Goal: Use online tool/utility: Utilize a website feature to perform a specific function

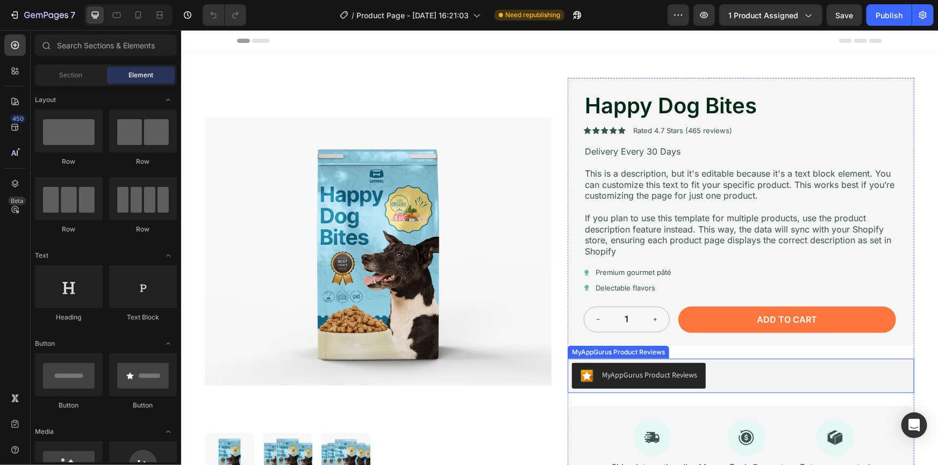
click at [772, 370] on div "MyAppGurus Product Reviews" at bounding box center [740, 376] width 338 height 26
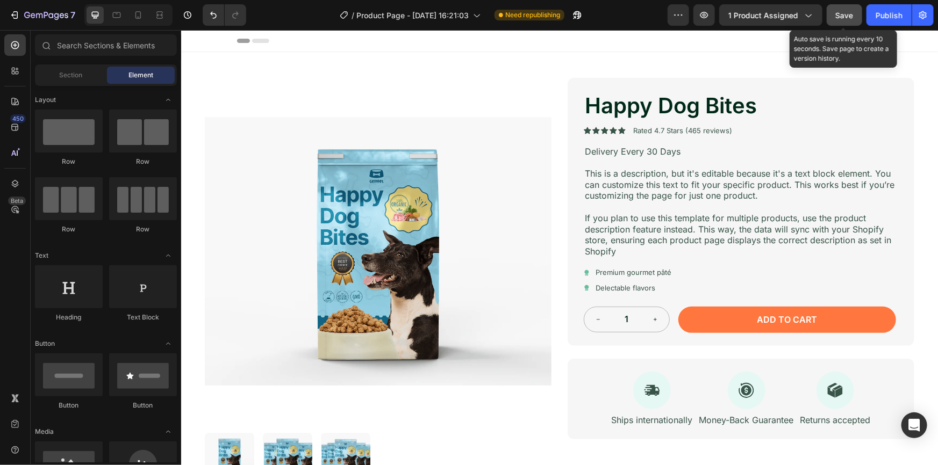
click at [839, 17] on span "Save" at bounding box center [845, 15] width 18 height 9
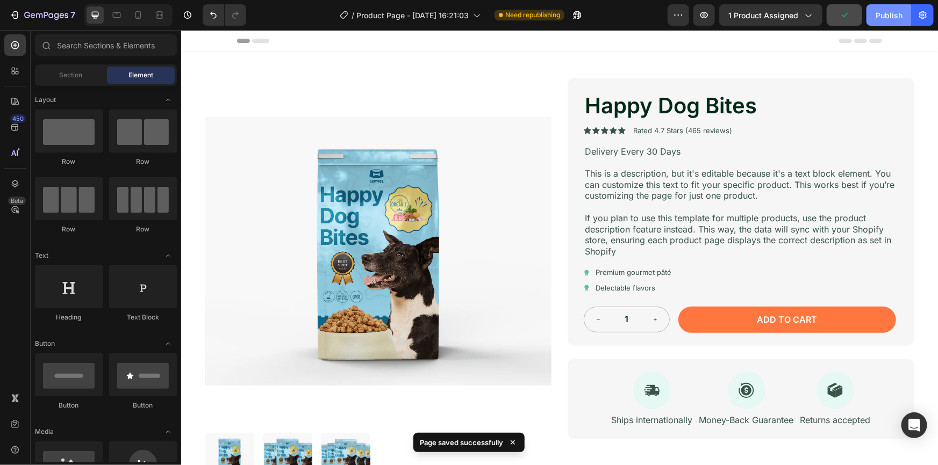
click at [891, 14] on div "Publish" at bounding box center [889, 15] width 27 height 11
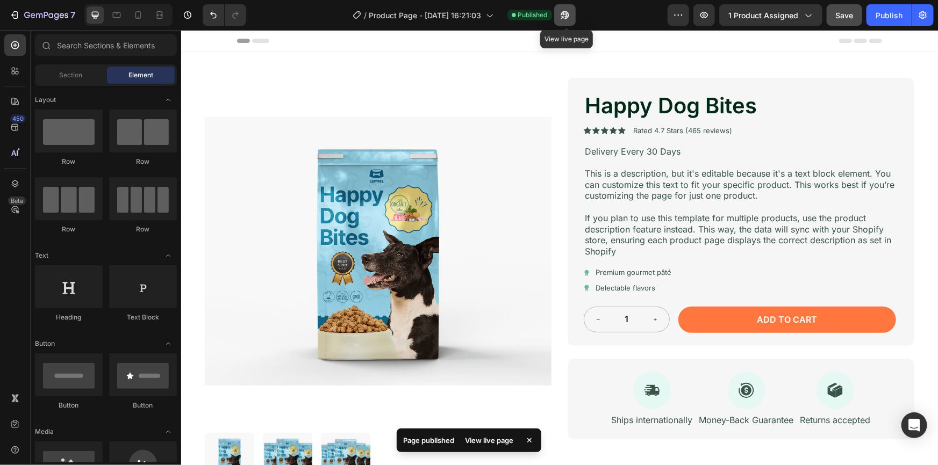
click at [569, 13] on icon "button" at bounding box center [565, 15] width 8 height 8
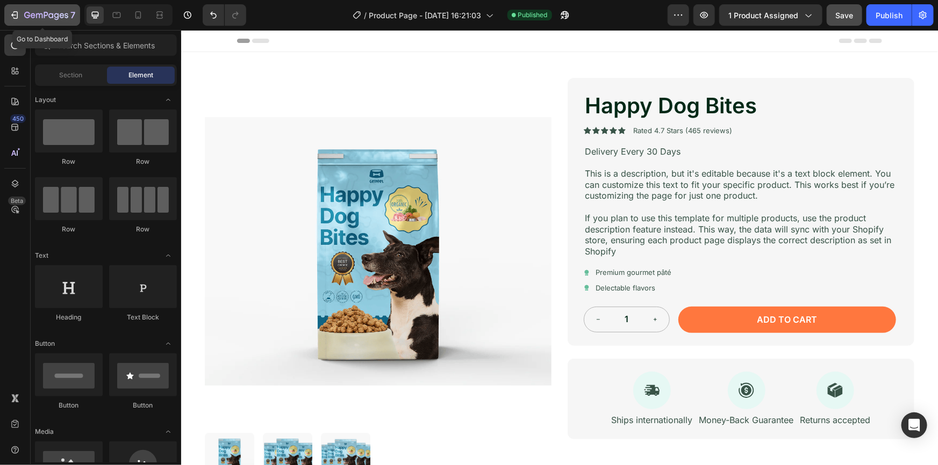
click at [15, 13] on icon "button" at bounding box center [14, 15] width 11 height 11
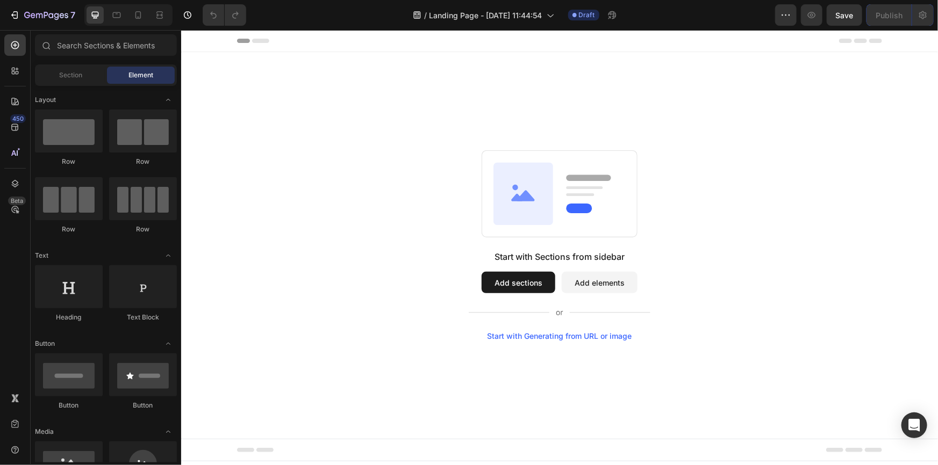
click at [605, 335] on div "Start with Generating from URL or image" at bounding box center [559, 336] width 145 height 9
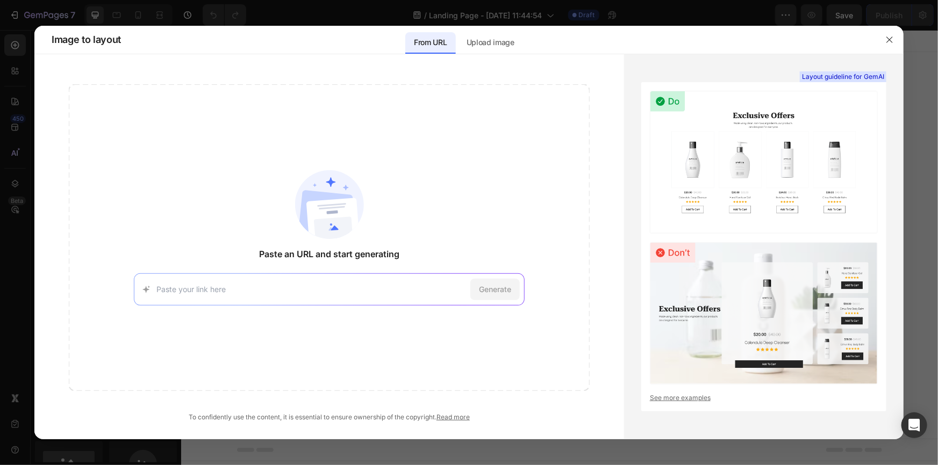
click at [252, 292] on input at bounding box center [311, 289] width 310 height 11
click at [304, 291] on input at bounding box center [311, 289] width 310 height 11
paste input "[URL][DOMAIN_NAME]"
type input "[URL][DOMAIN_NAME]"
click at [502, 292] on span "Generate" at bounding box center [495, 289] width 32 height 11
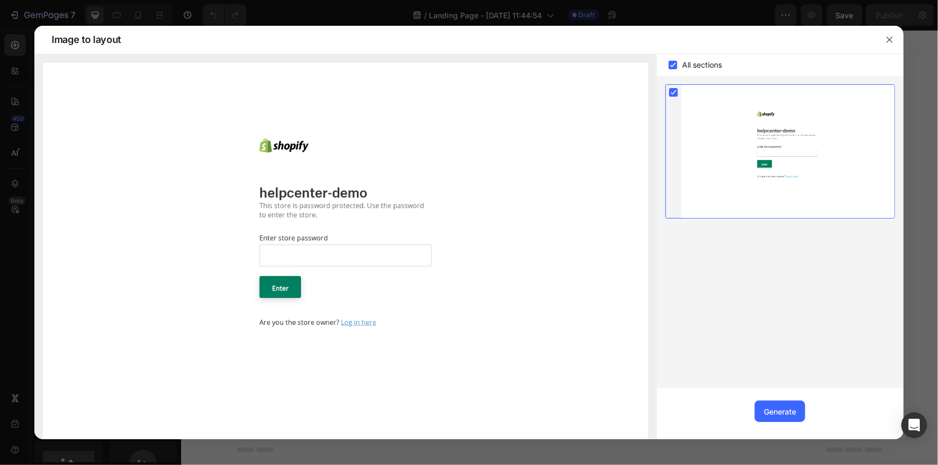
click at [305, 254] on img at bounding box center [345, 252] width 605 height 378
click at [715, 62] on span "All sections" at bounding box center [703, 65] width 40 height 13
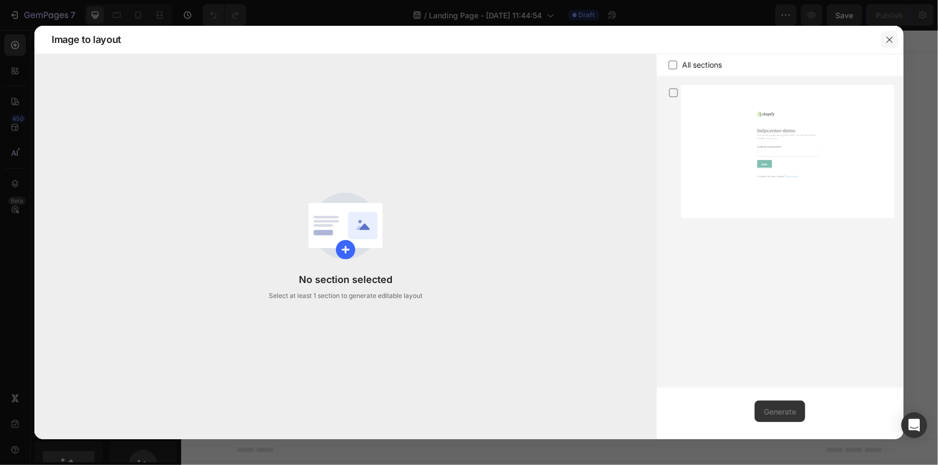
click at [889, 40] on icon "button" at bounding box center [889, 40] width 6 height 6
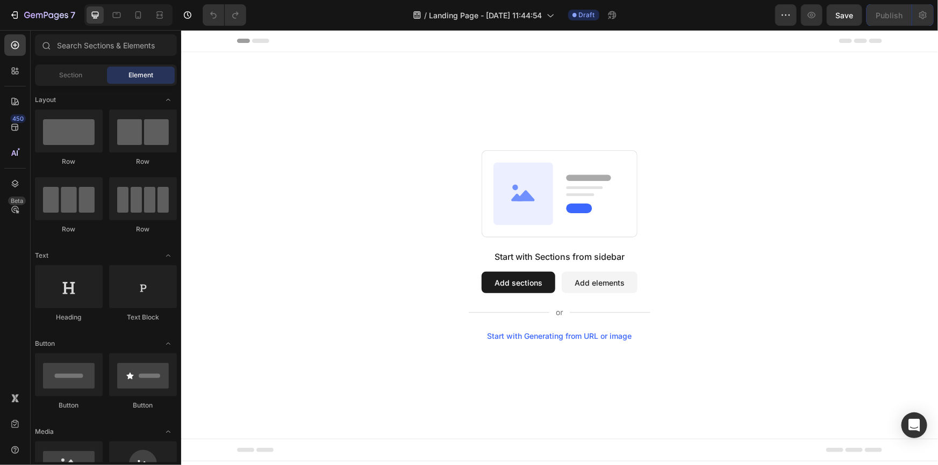
click at [557, 338] on div "Start with Generating from URL or image" at bounding box center [559, 336] width 145 height 9
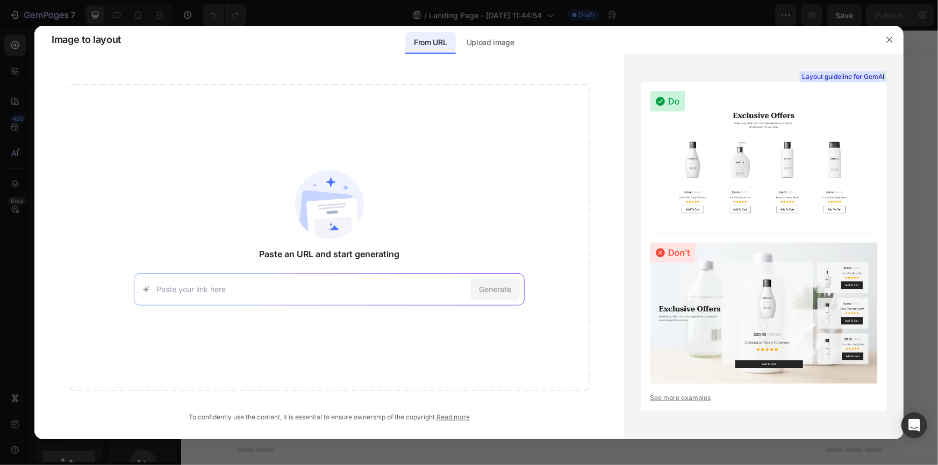
click at [292, 291] on input at bounding box center [311, 289] width 310 height 11
type input "[URL][DOMAIN_NAME]"
click at [500, 284] on span "Generate" at bounding box center [495, 289] width 32 height 11
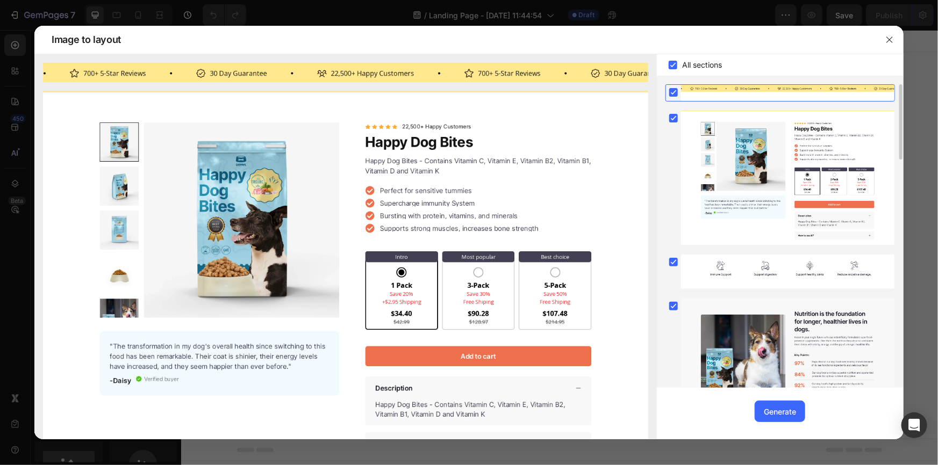
scroll to position [244, 0]
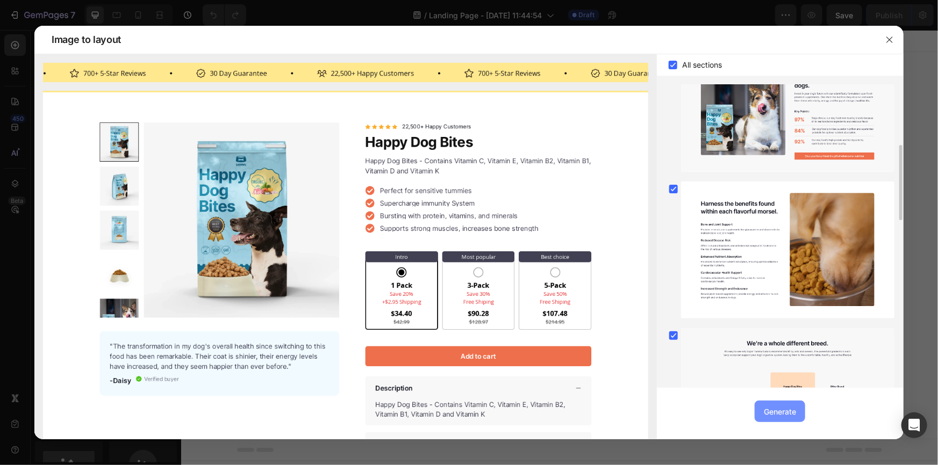
click at [773, 413] on div "Generate" at bounding box center [780, 411] width 32 height 11
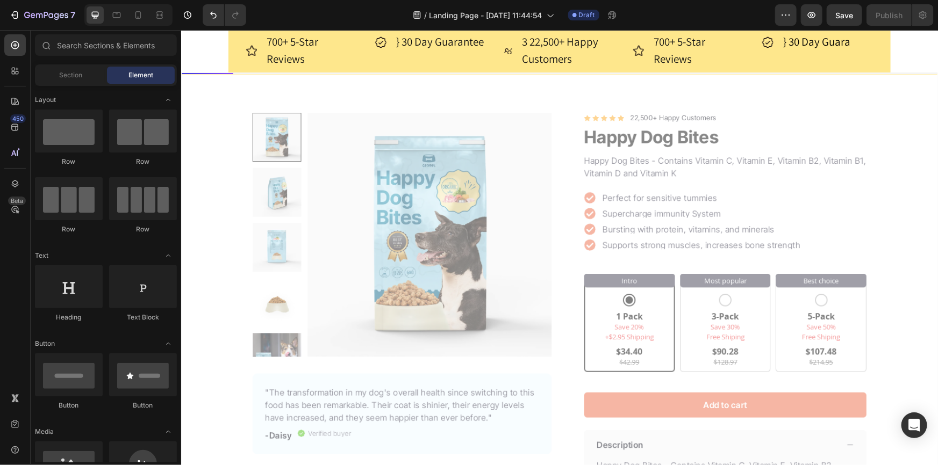
scroll to position [48, 0]
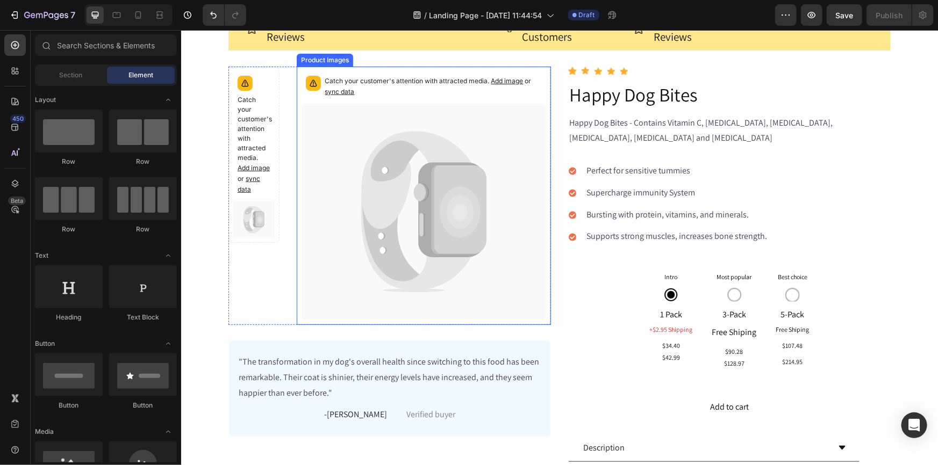
click at [424, 194] on icon at bounding box center [451, 209] width 67 height 95
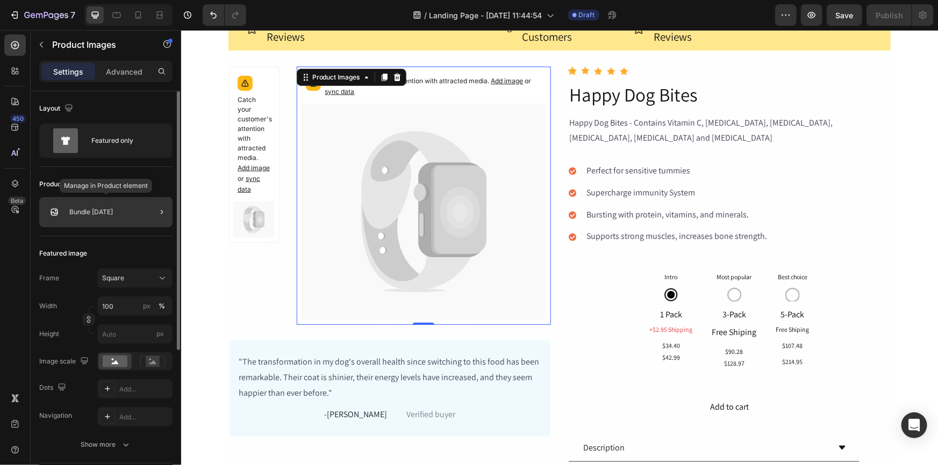
click at [112, 207] on div "Bundle [DATE]" at bounding box center [105, 212] width 133 height 30
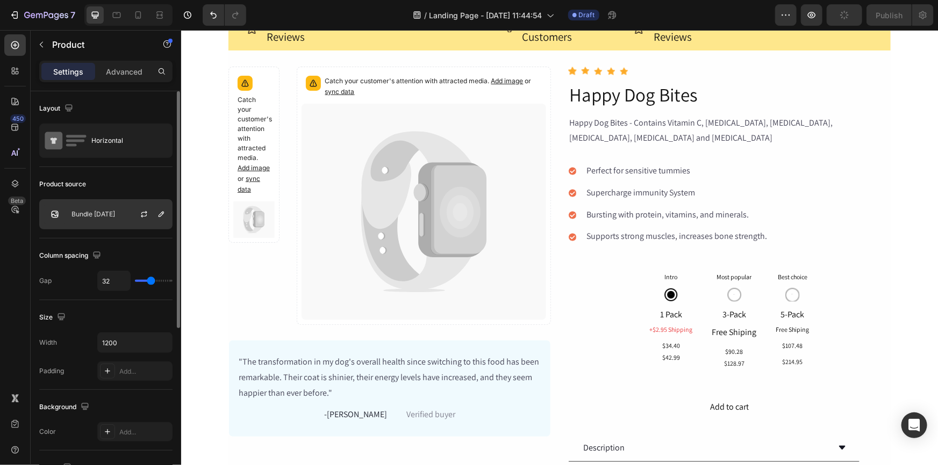
click at [114, 212] on p "Bundle [DATE]" at bounding box center [93, 215] width 44 height 8
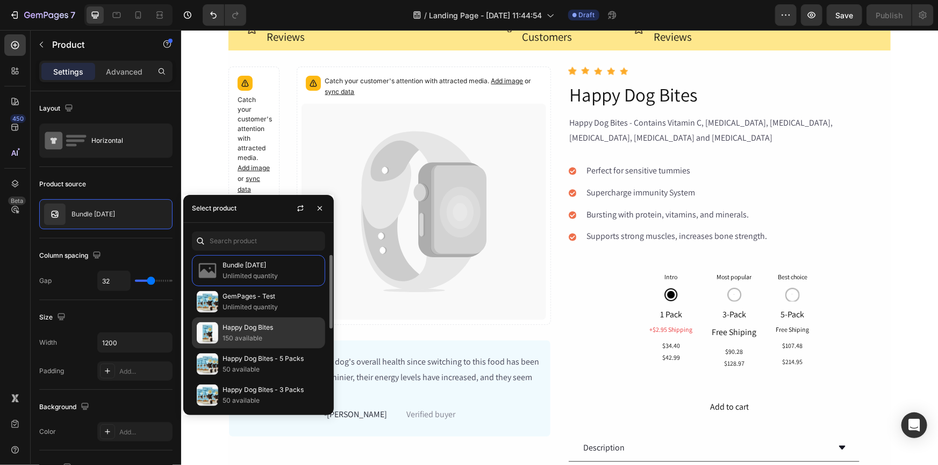
click at [272, 325] on p "Happy Dog Bites" at bounding box center [272, 328] width 98 height 11
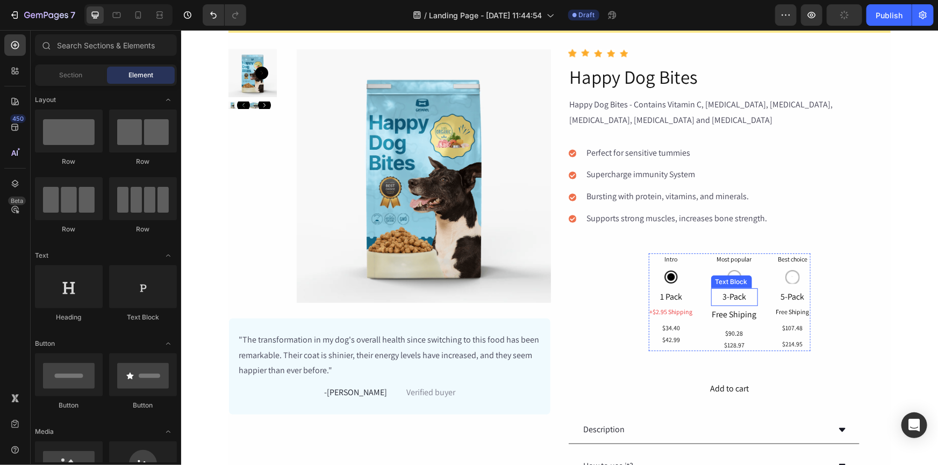
scroll to position [0, 0]
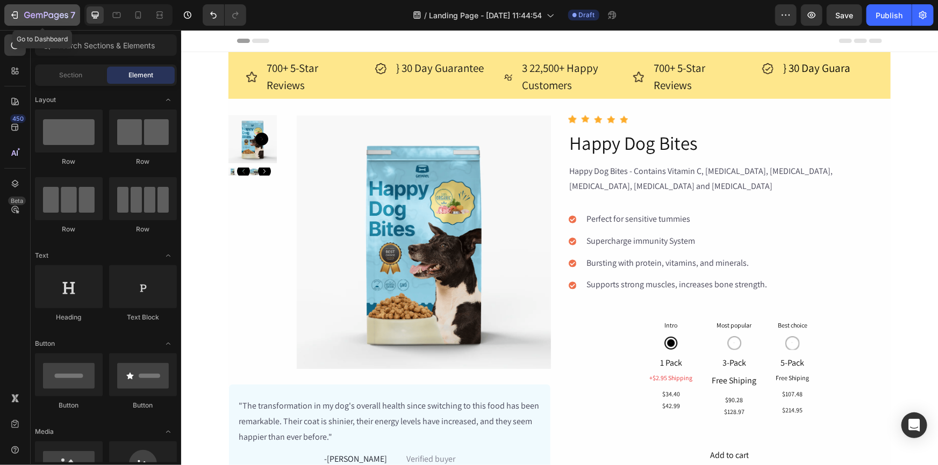
click at [6, 16] on button "7" at bounding box center [42, 15] width 76 height 22
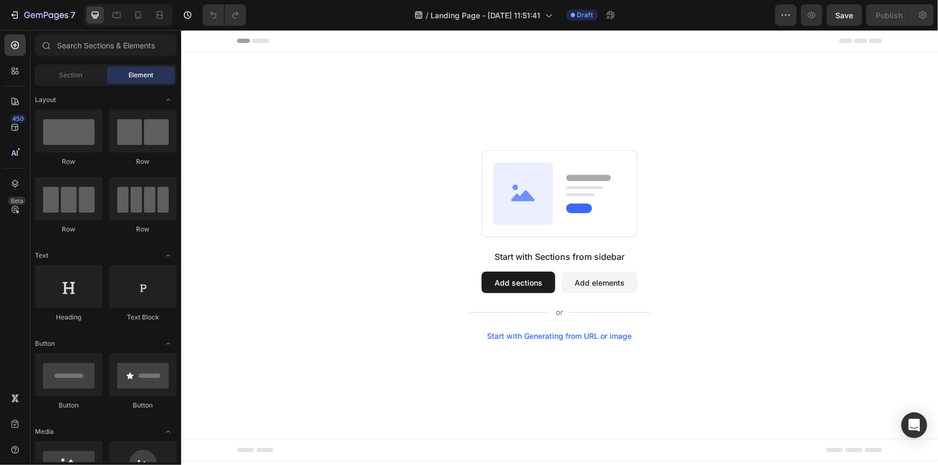
click at [545, 336] on div "Start with Generating from URL or image" at bounding box center [559, 336] width 145 height 9
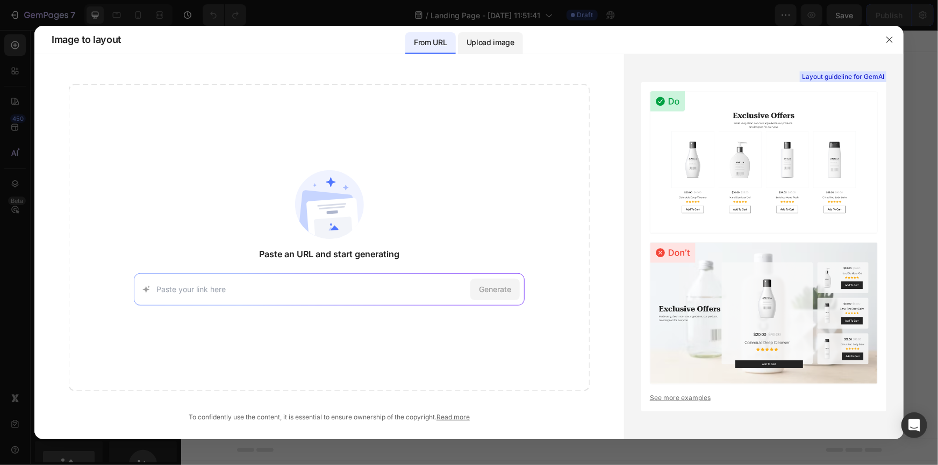
click at [498, 38] on p "Upload image" at bounding box center [491, 42] width 48 height 13
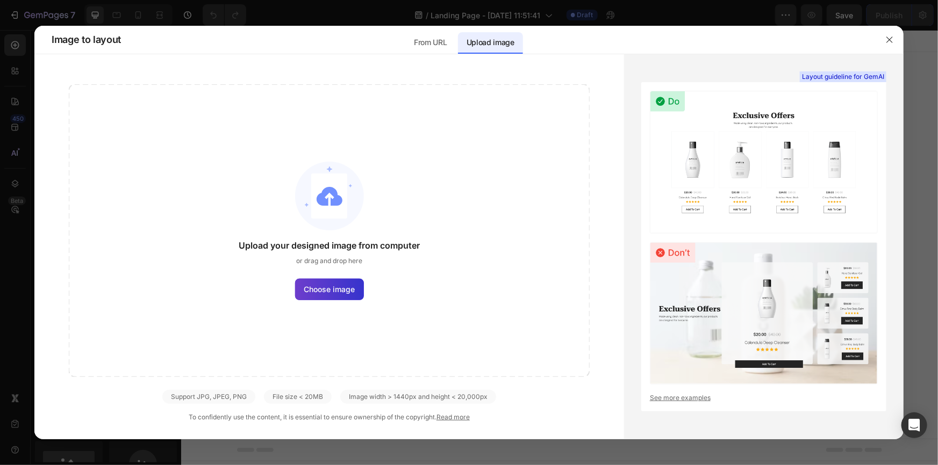
click at [322, 295] on span "Choose image" at bounding box center [329, 289] width 51 height 11
click at [0, 0] on input "Choose image" at bounding box center [0, 0] width 0 height 0
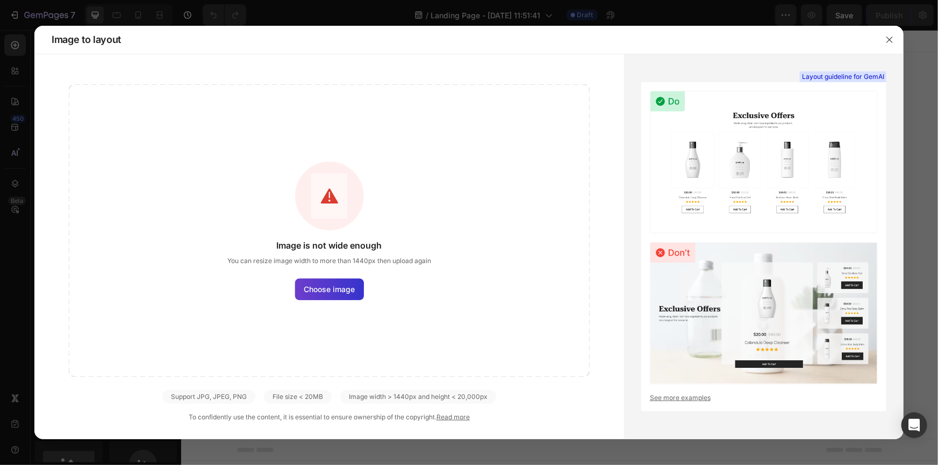
click at [326, 291] on span "Choose image" at bounding box center [329, 289] width 51 height 11
click at [0, 0] on input "Choose image" at bounding box center [0, 0] width 0 height 0
click at [322, 290] on span "Choose image" at bounding box center [329, 289] width 51 height 11
click at [0, 0] on input "Choose image" at bounding box center [0, 0] width 0 height 0
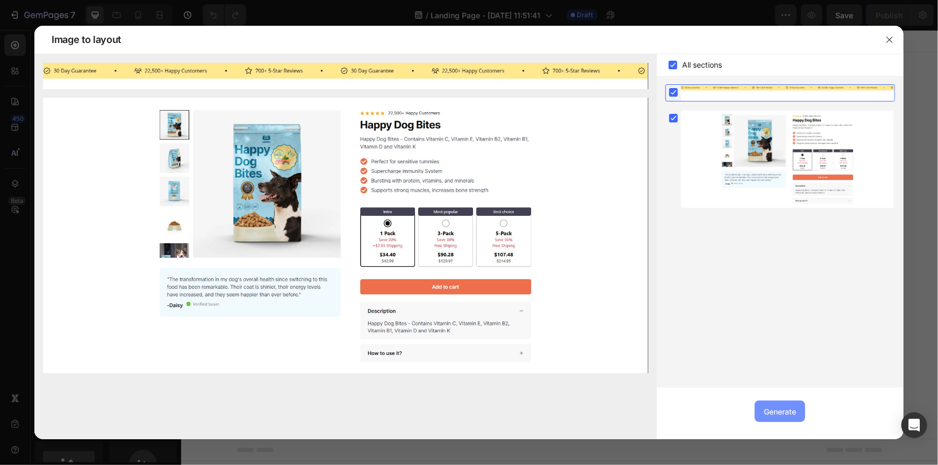
click at [779, 412] on div "Generate" at bounding box center [780, 411] width 32 height 11
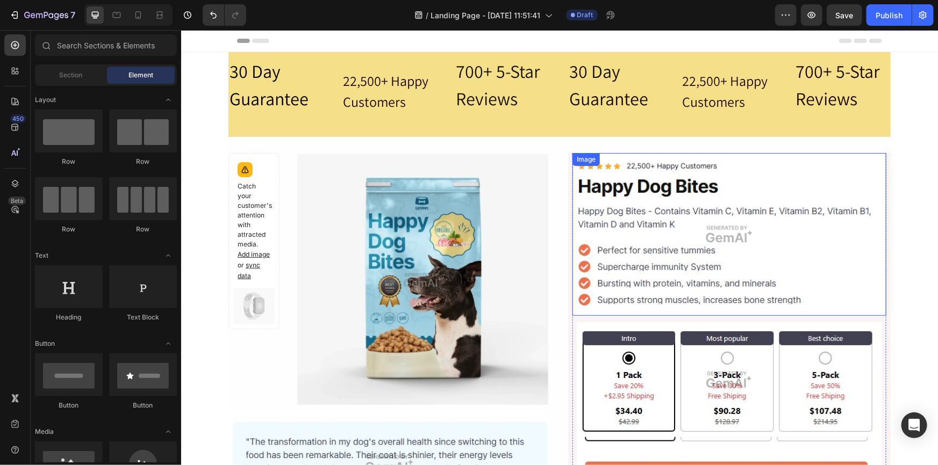
click at [679, 238] on img at bounding box center [729, 234] width 314 height 163
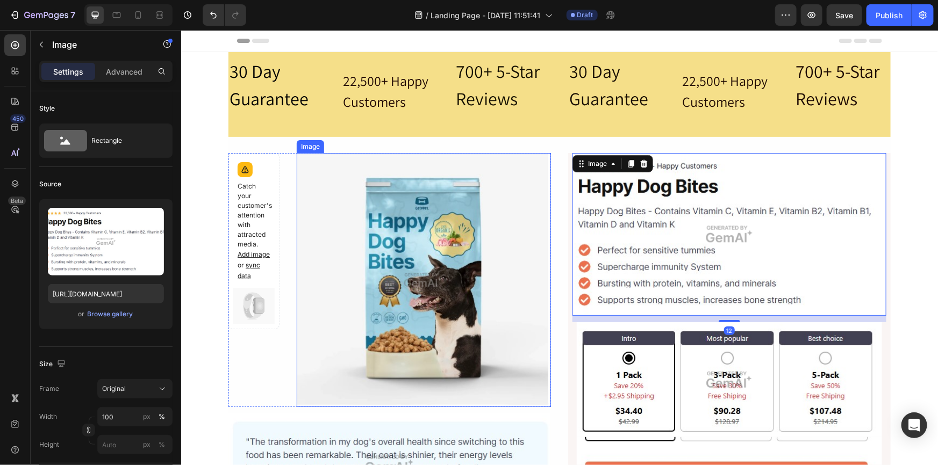
click at [429, 245] on img at bounding box center [423, 280] width 254 height 254
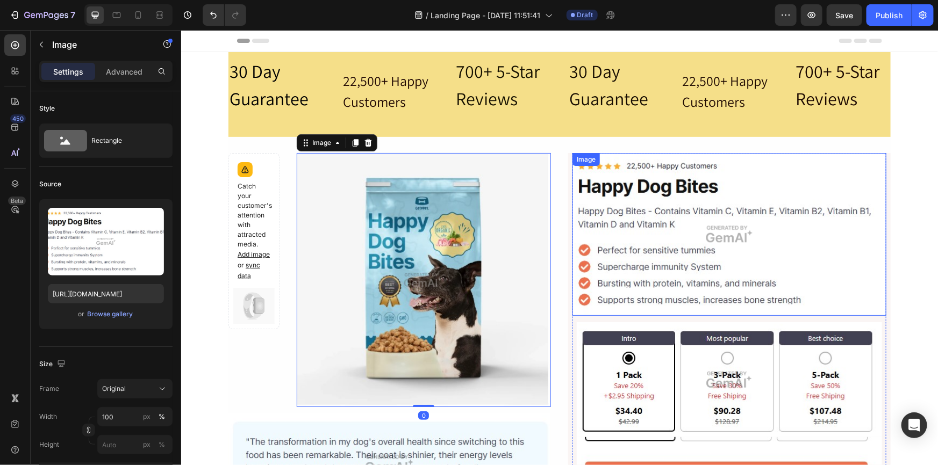
click at [657, 244] on img at bounding box center [729, 234] width 314 height 163
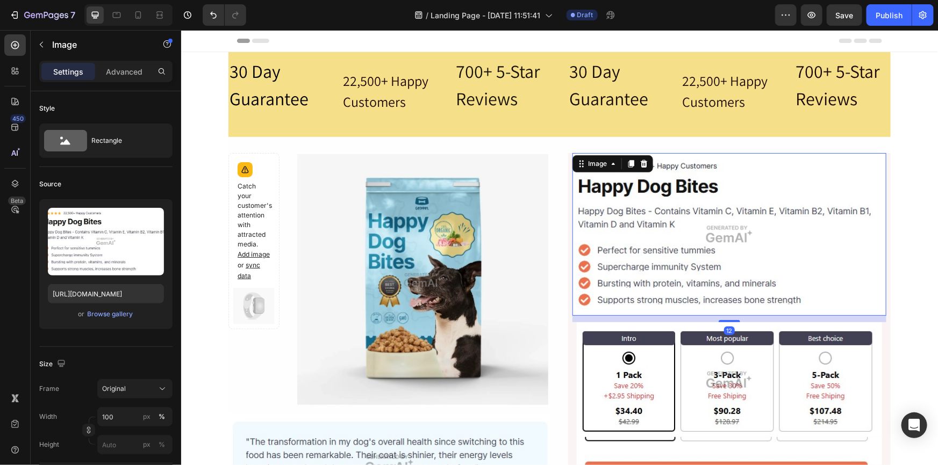
click at [746, 256] on img at bounding box center [729, 234] width 314 height 163
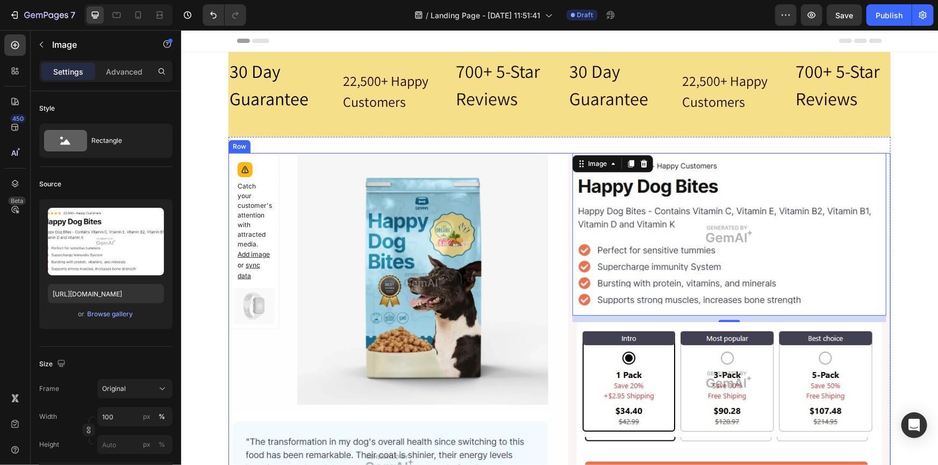
click at [556, 192] on div "Catch your customer's attention with attracted media. Add image or sync data Pr…" at bounding box center [559, 378] width 662 height 450
